Goal: Transaction & Acquisition: Purchase product/service

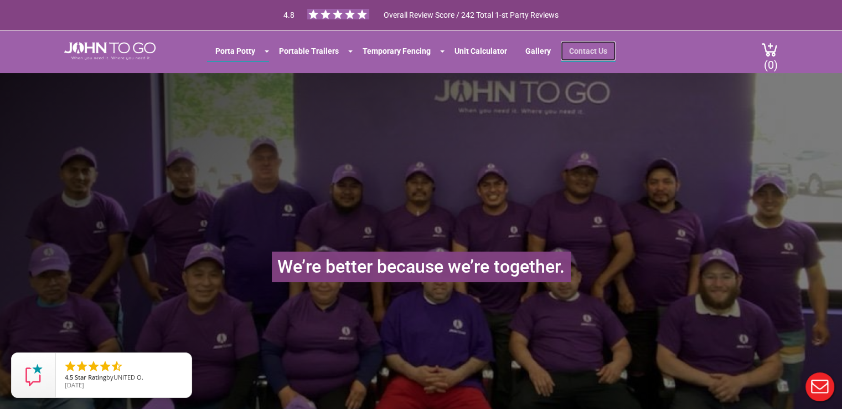
click at [585, 50] on link "Contact Us" at bounding box center [588, 51] width 55 height 20
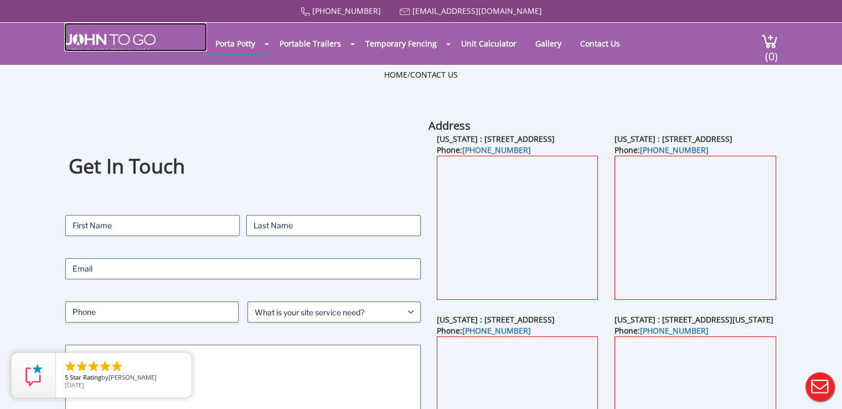
click at [90, 32] on link at bounding box center [135, 37] width 143 height 29
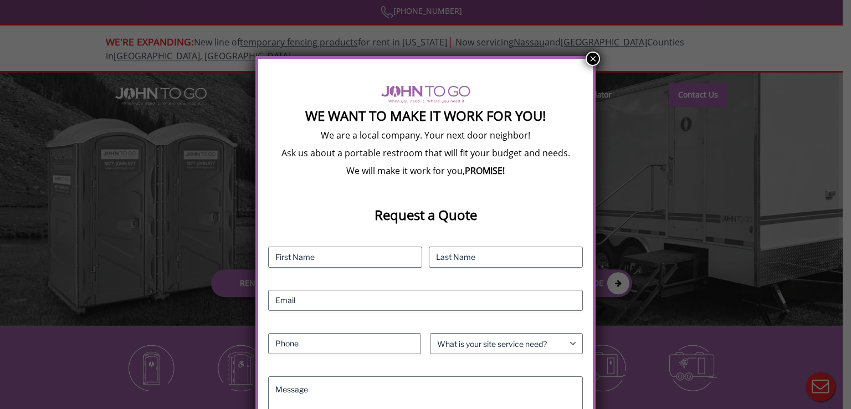
click at [592, 60] on button "×" at bounding box center [592, 59] width 14 height 14
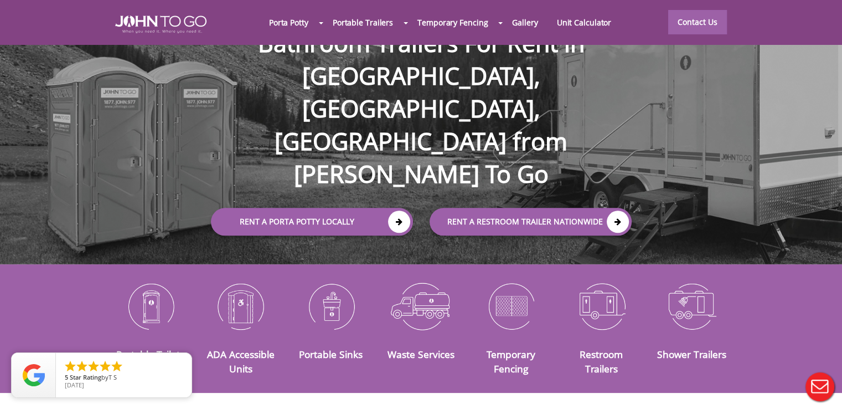
scroll to position [55, 0]
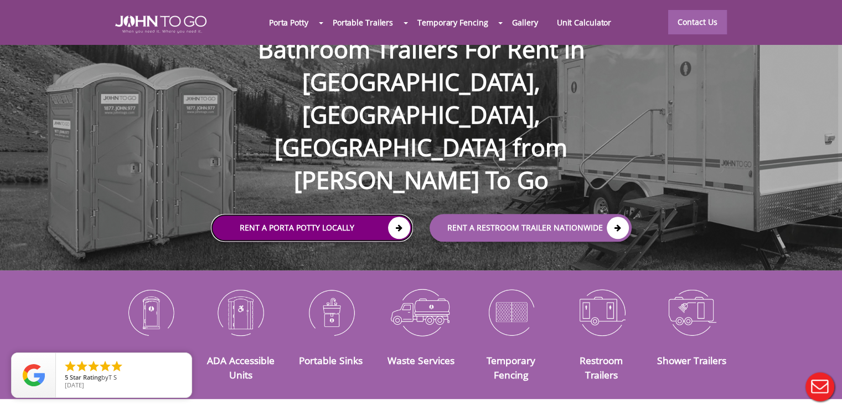
click at [347, 214] on link "Rent a Porta Potty Locally" at bounding box center [312, 228] width 202 height 28
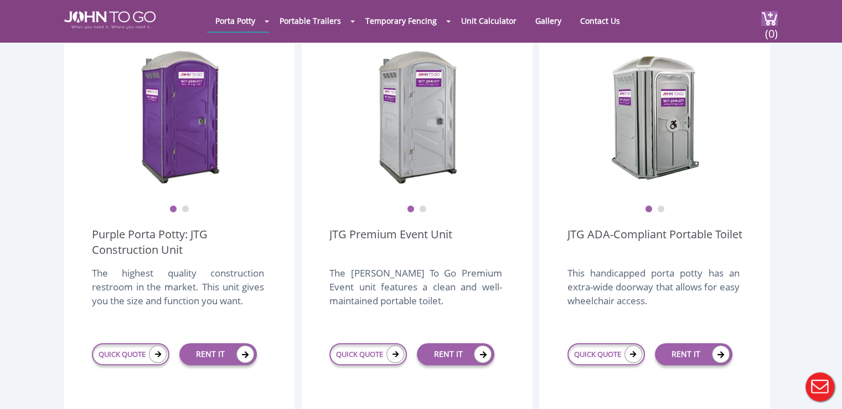
scroll to position [443, 0]
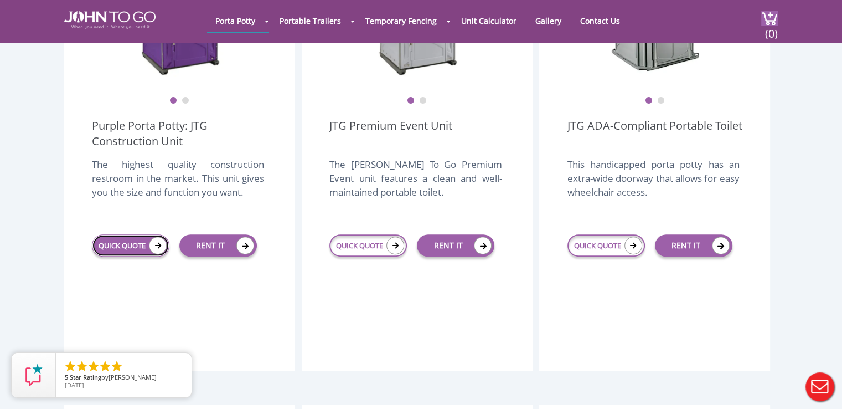
click at [120, 234] on link "QUICK QUOTE" at bounding box center [131, 245] width 78 height 22
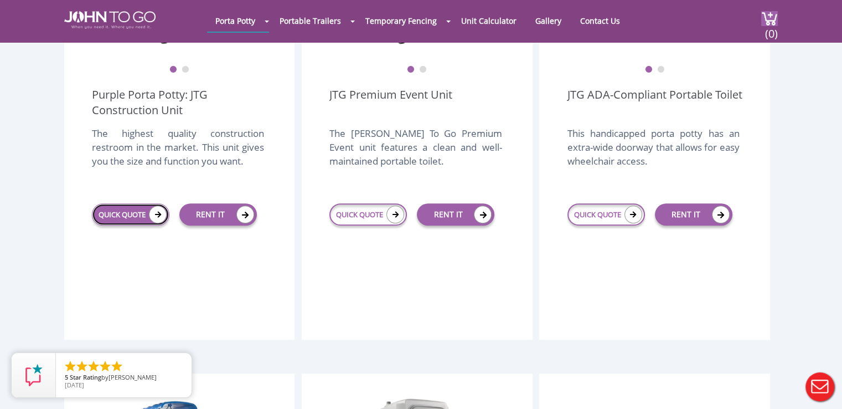
scroll to position [499, 0]
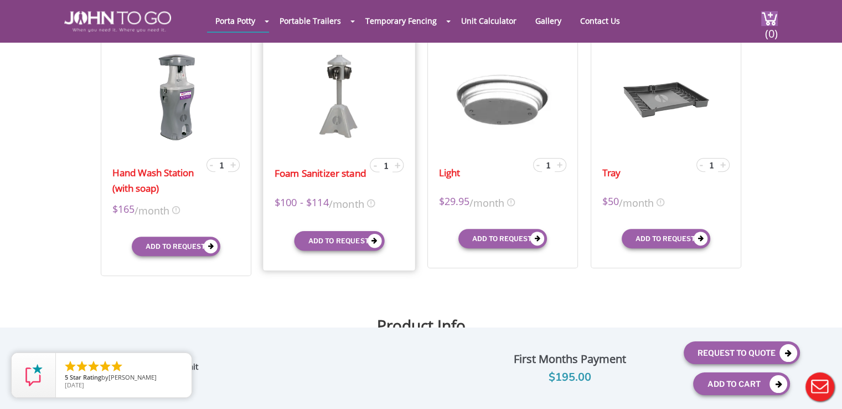
scroll to position [388, 0]
